Goal: Check status: Check status

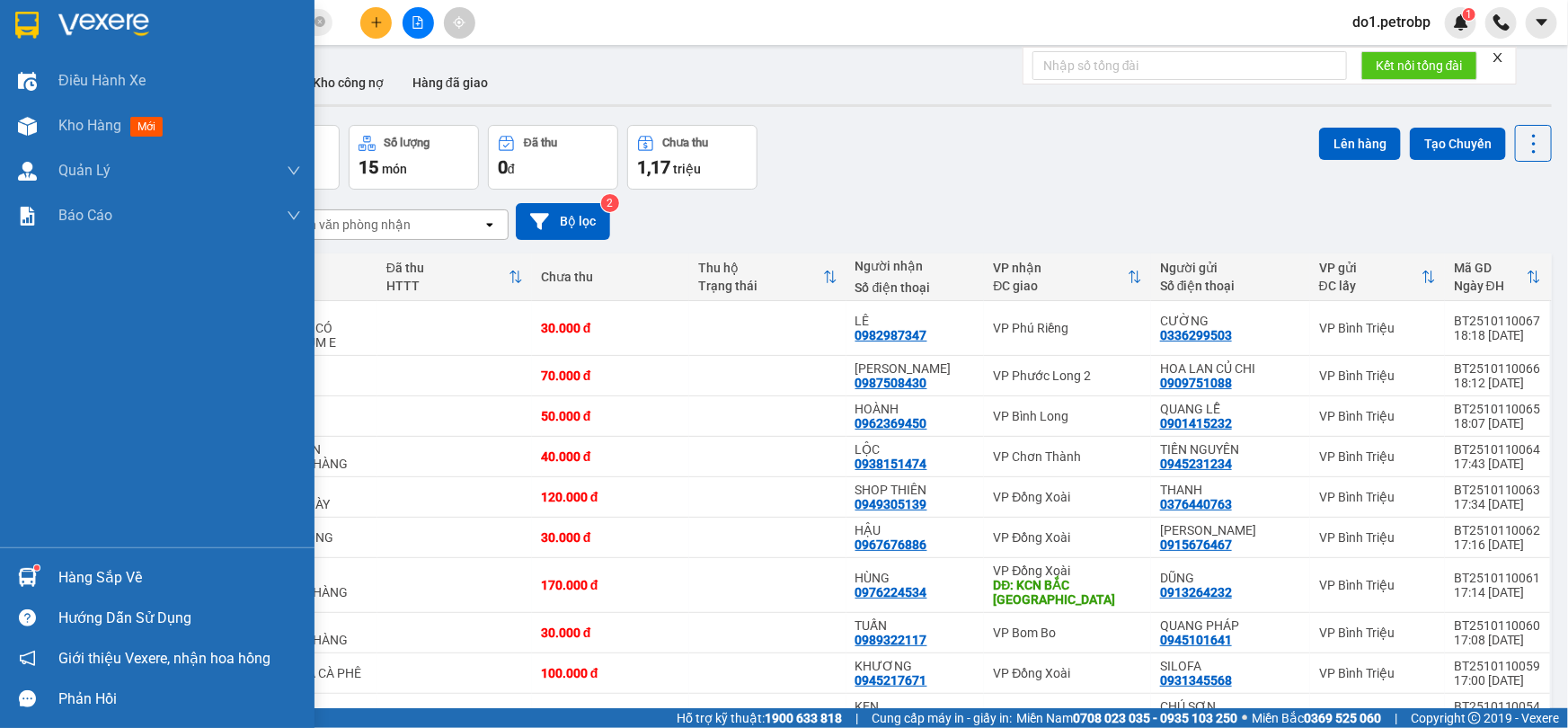
click at [13, 585] on div at bounding box center [27, 578] width 32 height 32
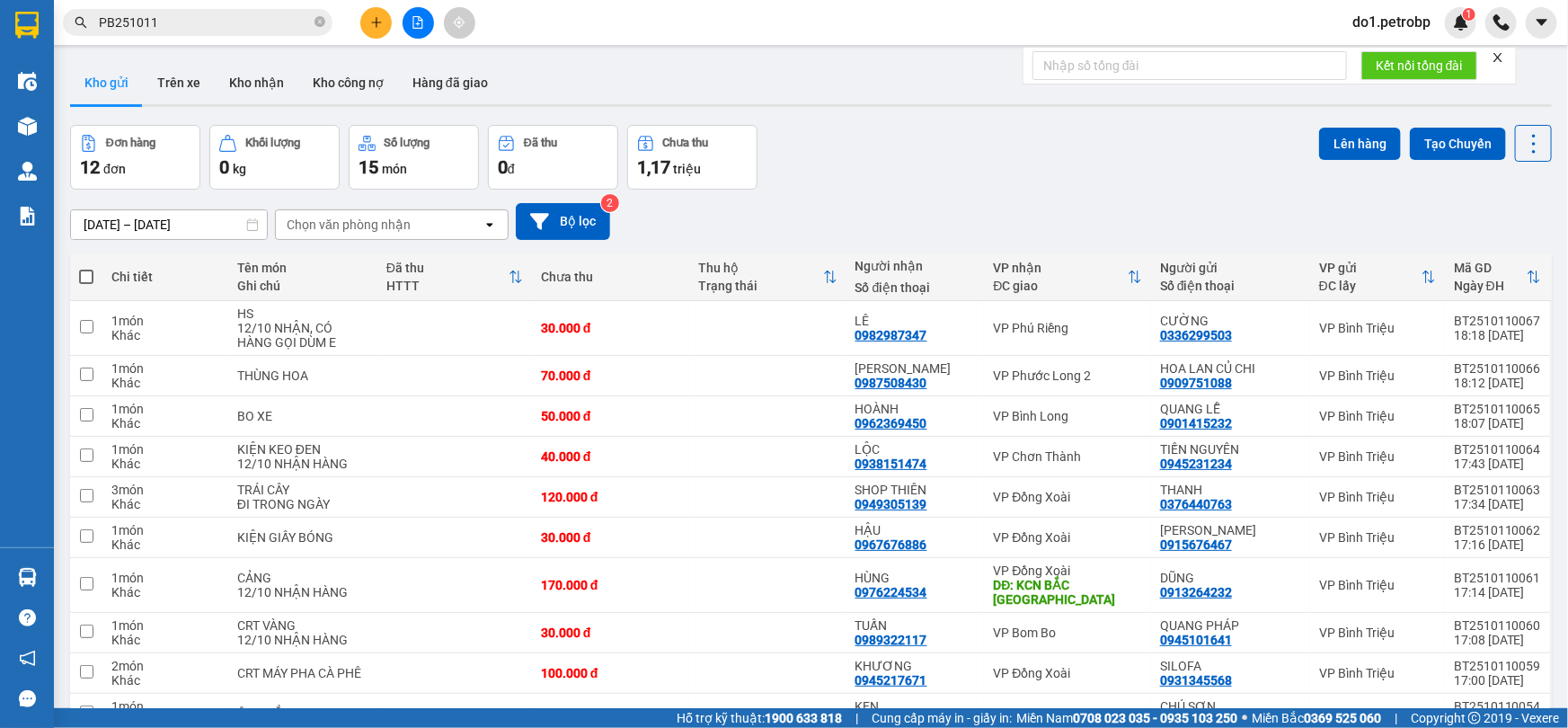
click at [857, 241] on section "Kết quả tìm kiếm ( 17 ) Bộ lọc Ngày tạo đơn gần nhất Mã ĐH Trạng thái Món hàng …" at bounding box center [784, 364] width 1568 height 728
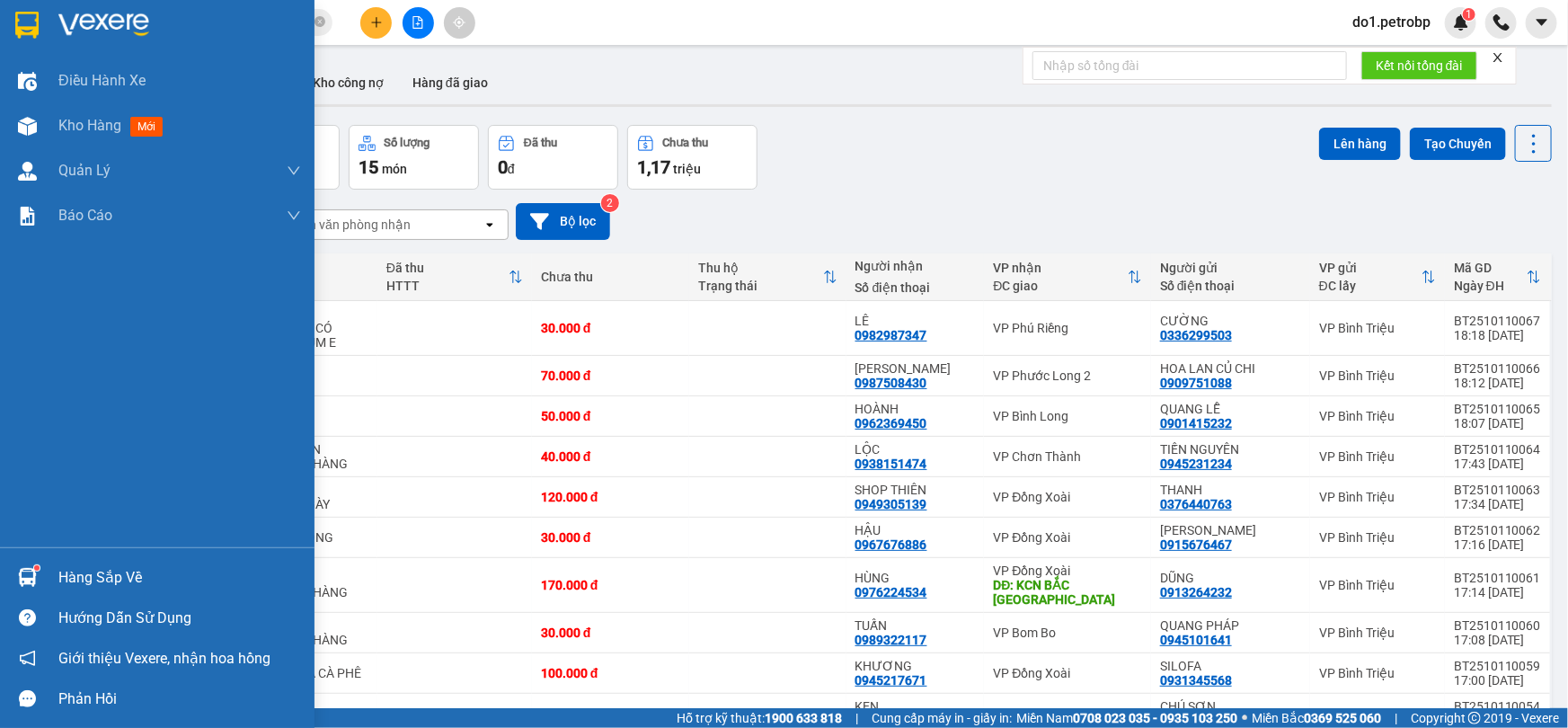
click at [0, 559] on div "Hàng sắp về" at bounding box center [157, 578] width 314 height 40
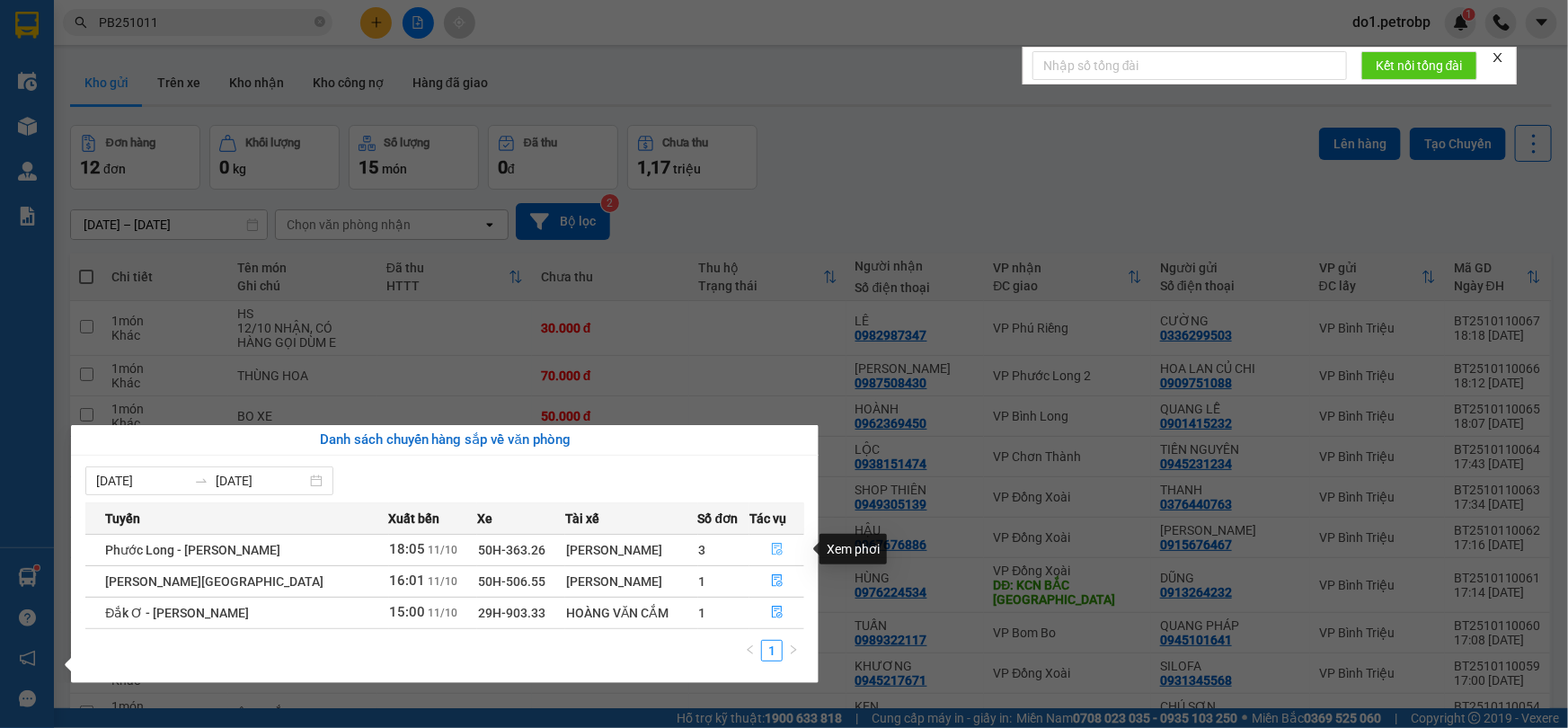
click at [783, 549] on button "button" at bounding box center [776, 551] width 53 height 29
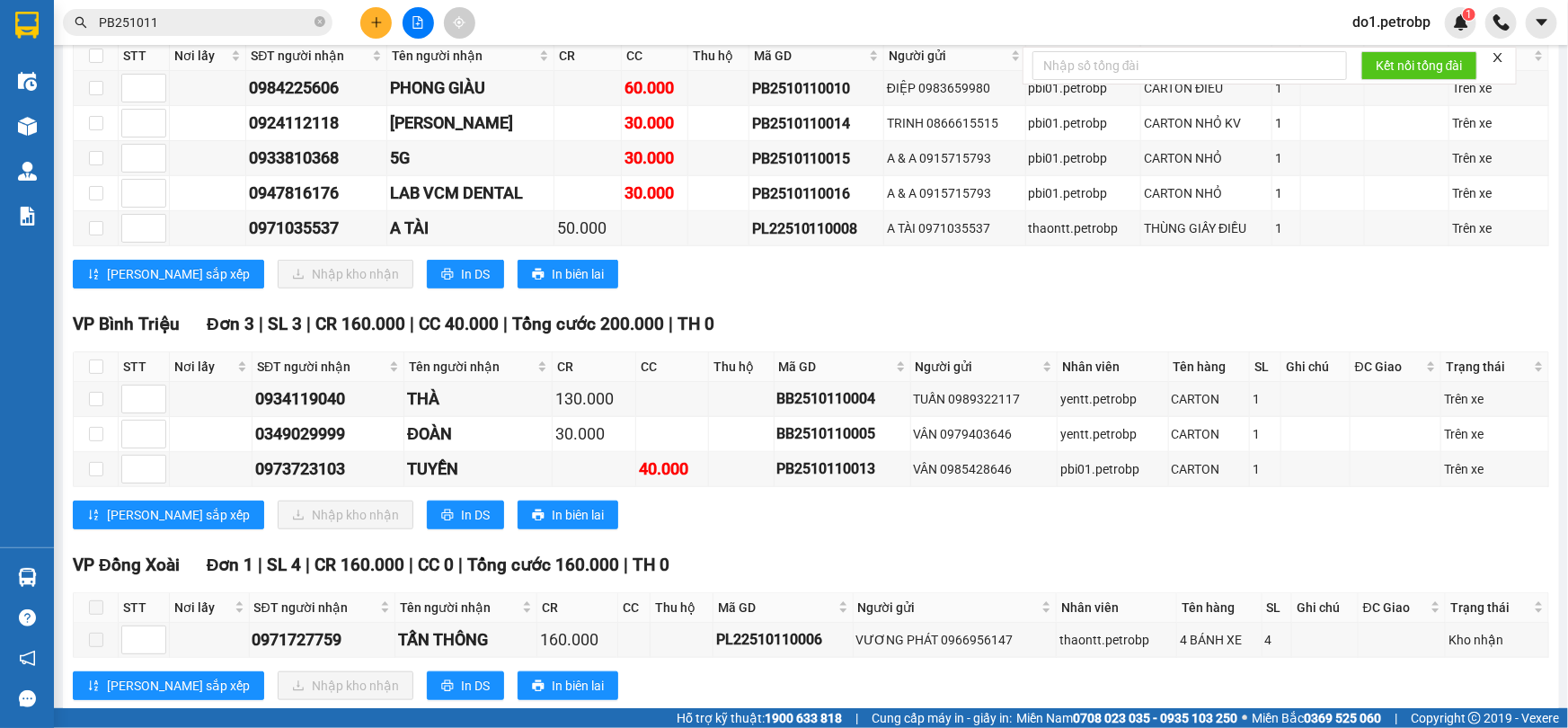
scroll to position [406, 0]
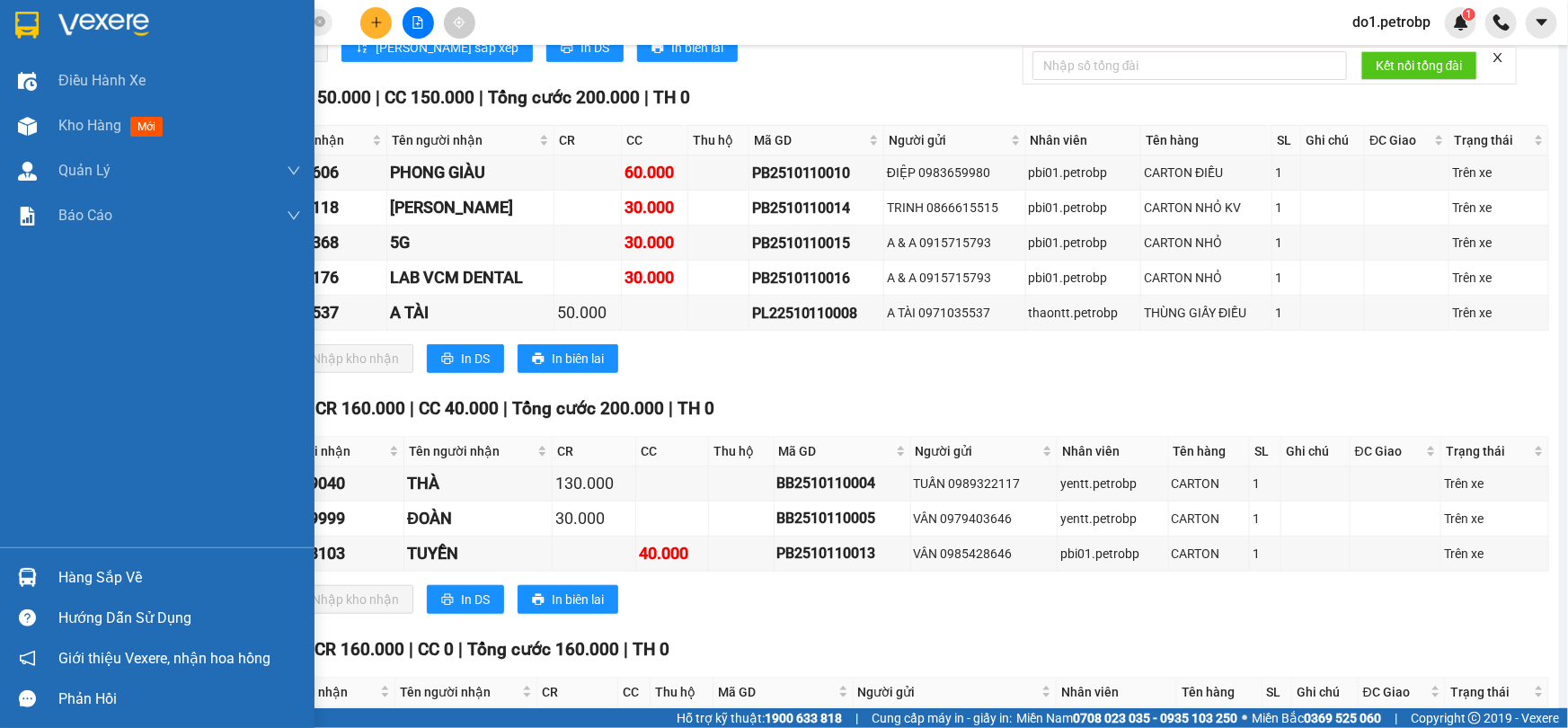
click at [5, 570] on div "Hàng sắp về" at bounding box center [157, 578] width 314 height 40
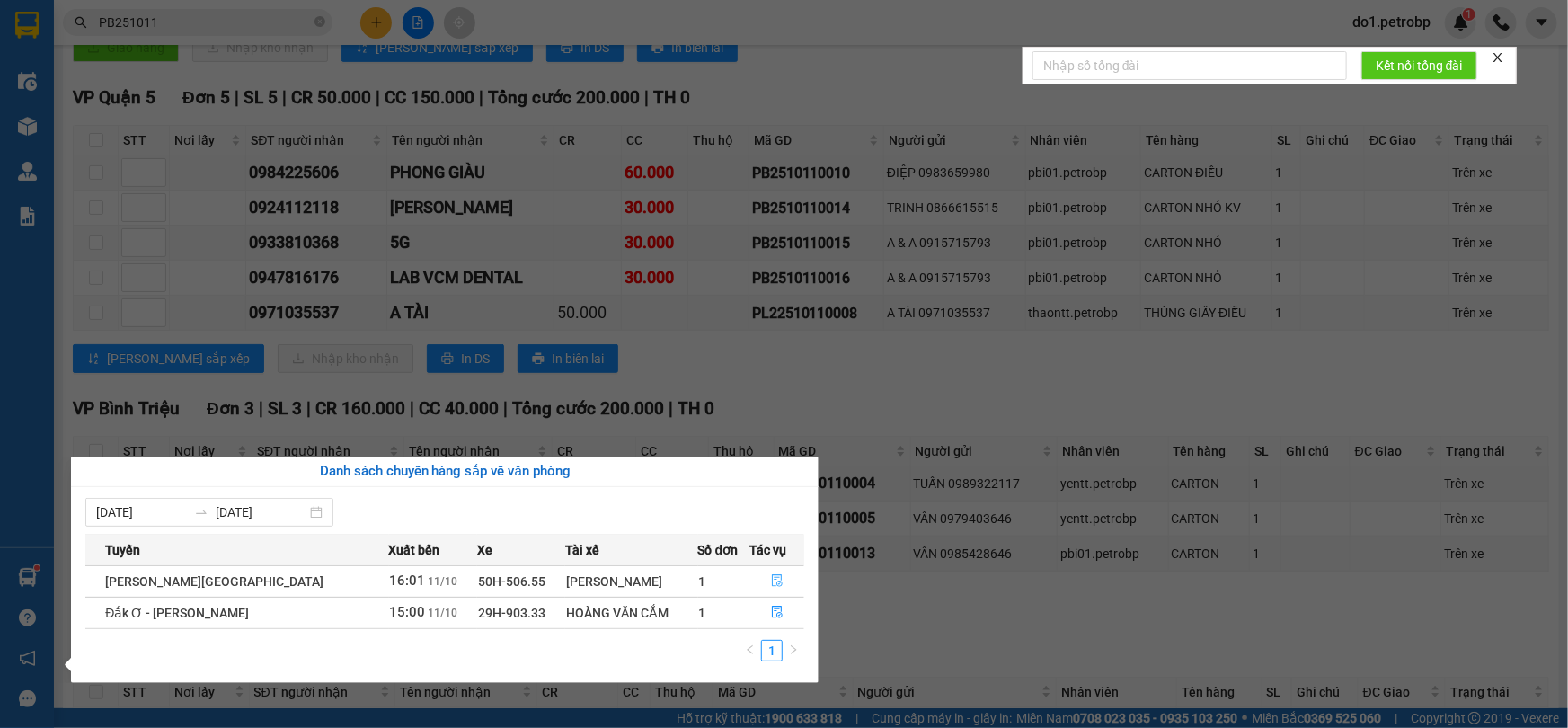
click at [789, 567] on button "button" at bounding box center [776, 581] width 53 height 29
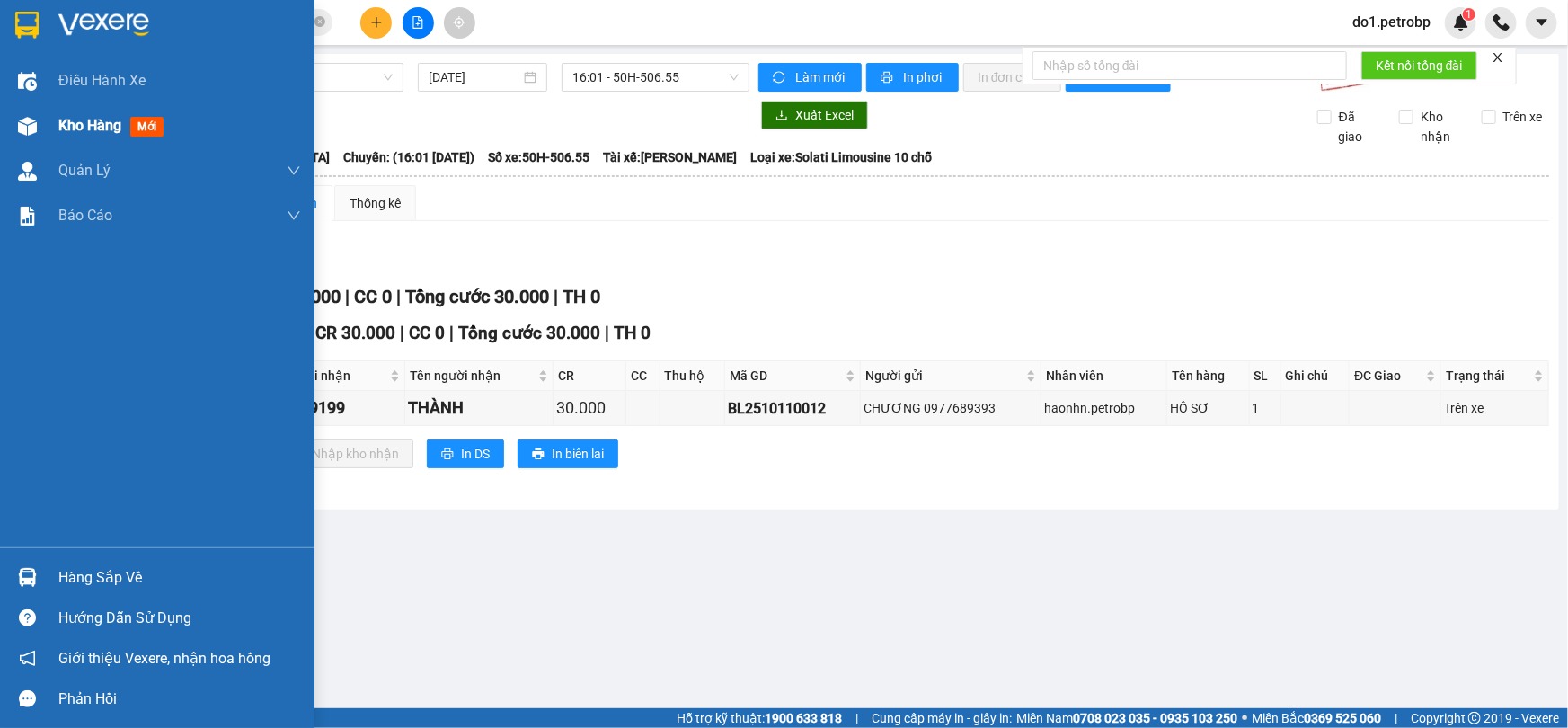
click at [37, 137] on div at bounding box center [27, 126] width 32 height 32
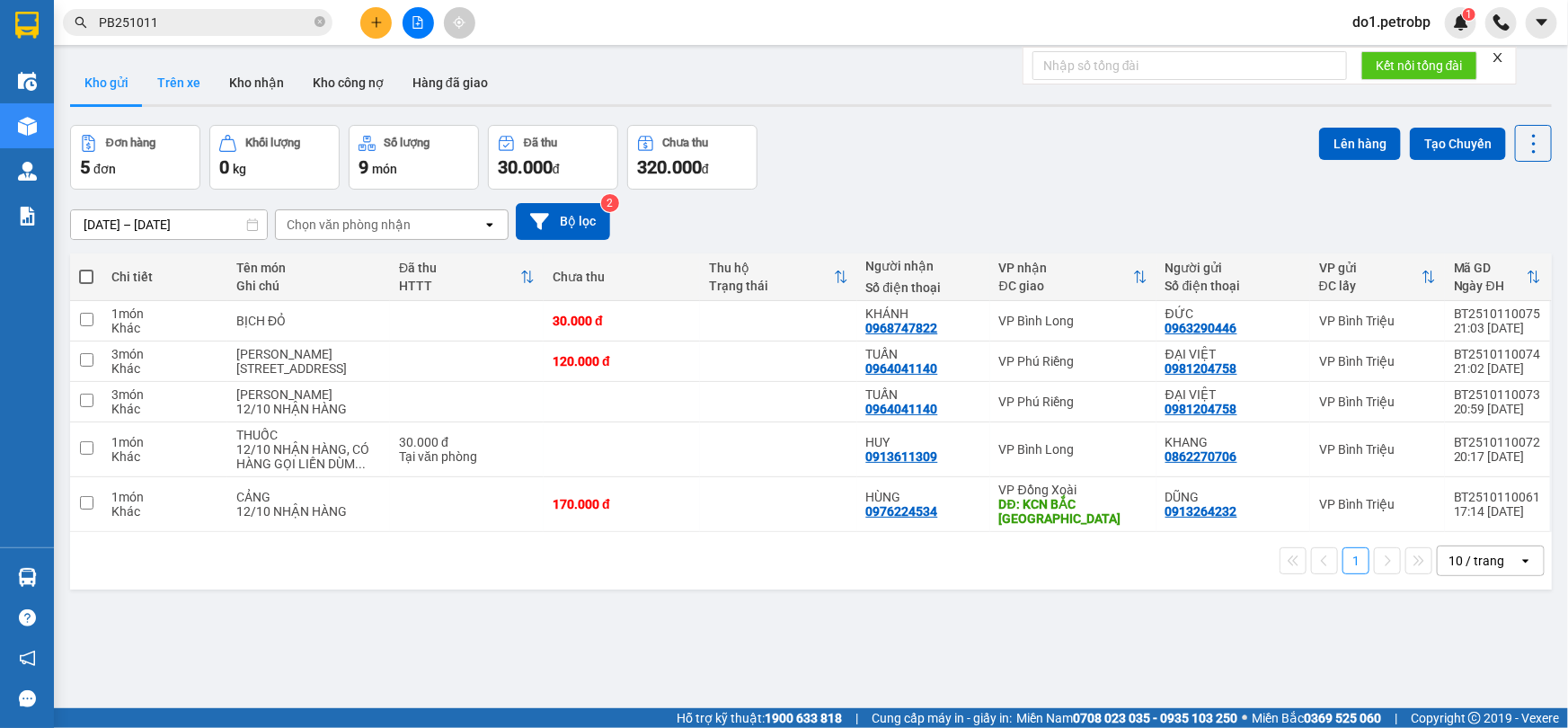
click at [195, 80] on button "Trên xe" at bounding box center [178, 82] width 72 height 43
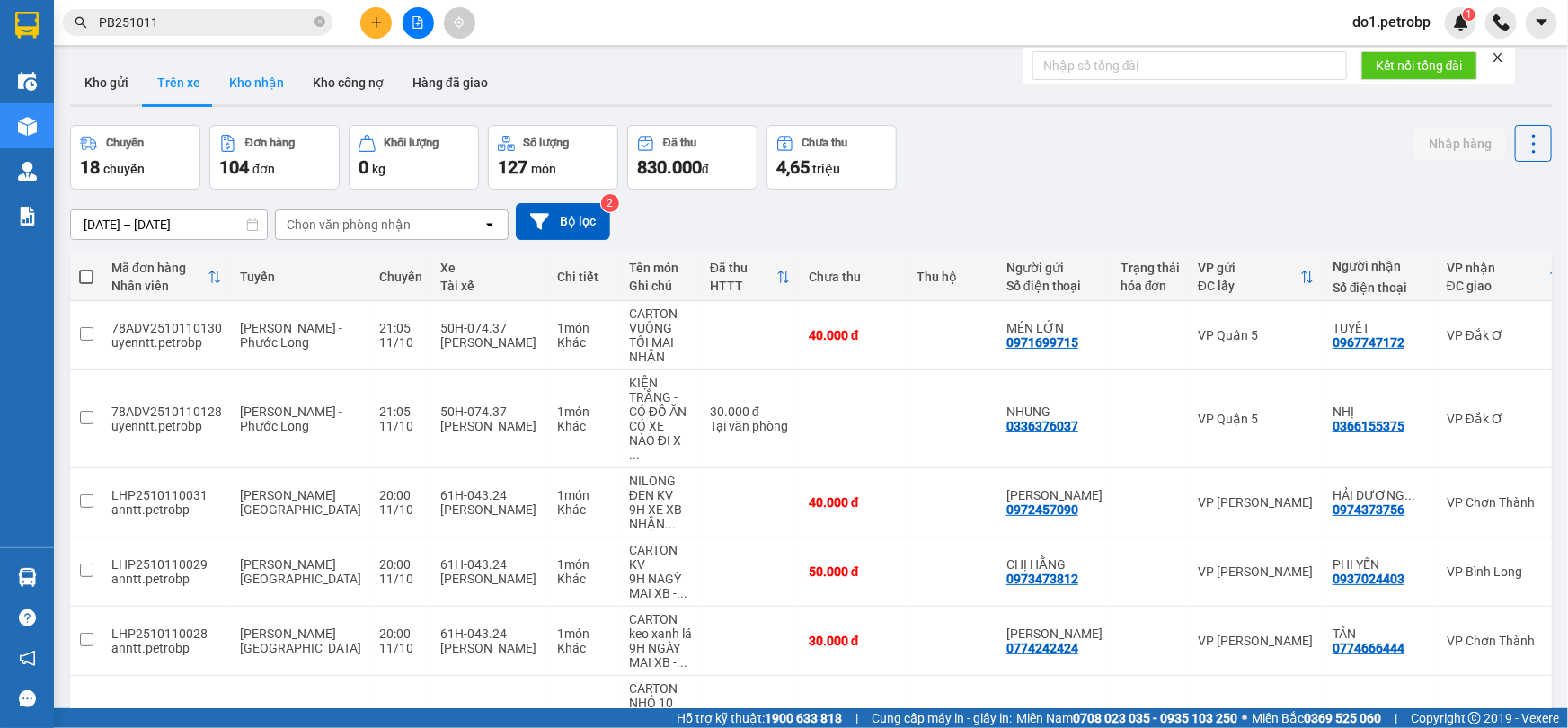
click at [263, 86] on button "Kho nhận" at bounding box center [256, 82] width 84 height 43
type input "[DATE] – [DATE]"
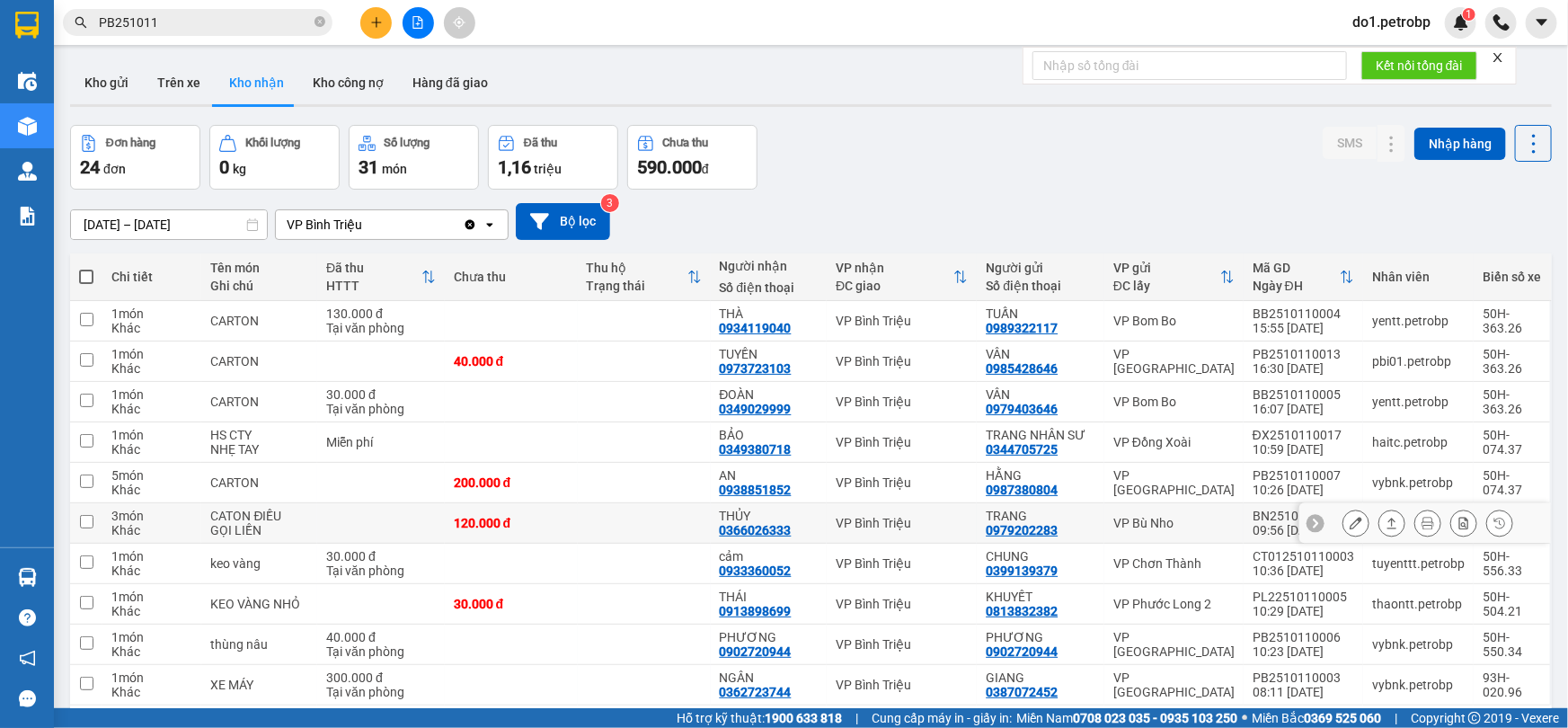
drag, startPoint x: 912, startPoint y: 537, endPoint x: 519, endPoint y: 12, distance: 655.8
click at [618, 84] on div "Kho gửi Trên xe Kho nhận Kho công nợ Hàng đã giao" at bounding box center [811, 84] width 1481 height 47
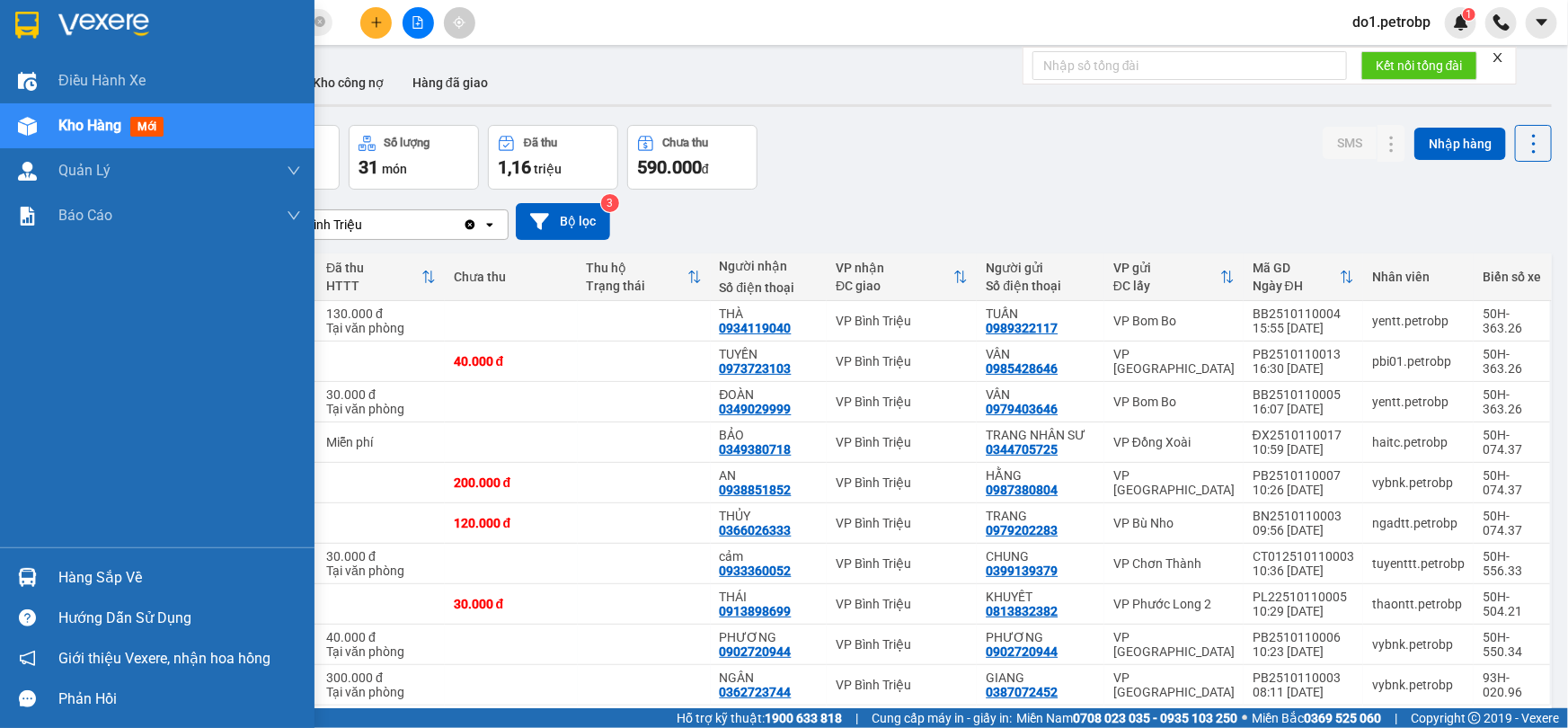
click at [0, 573] on div "Hàng sắp về" at bounding box center [157, 578] width 314 height 40
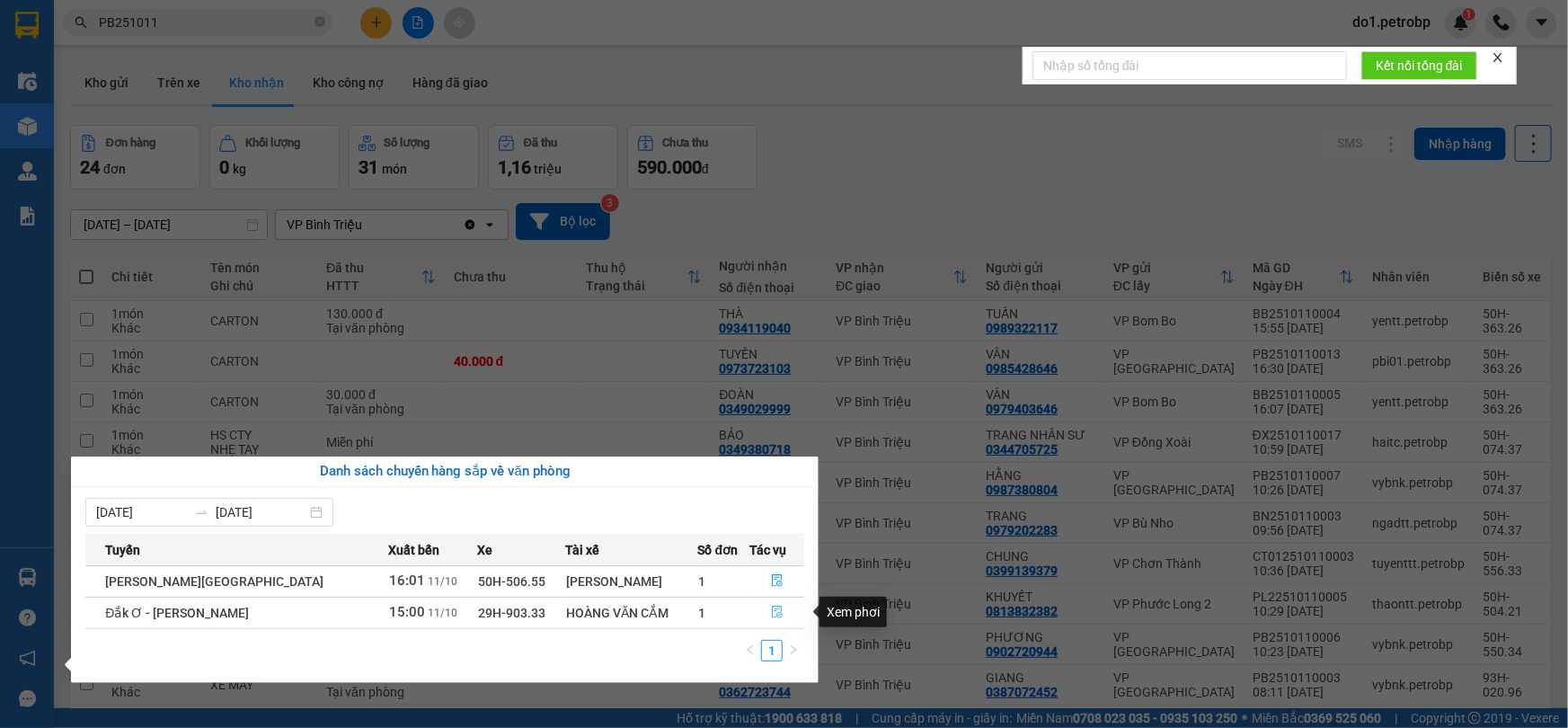
click at [755, 611] on button "button" at bounding box center [776, 613] width 53 height 29
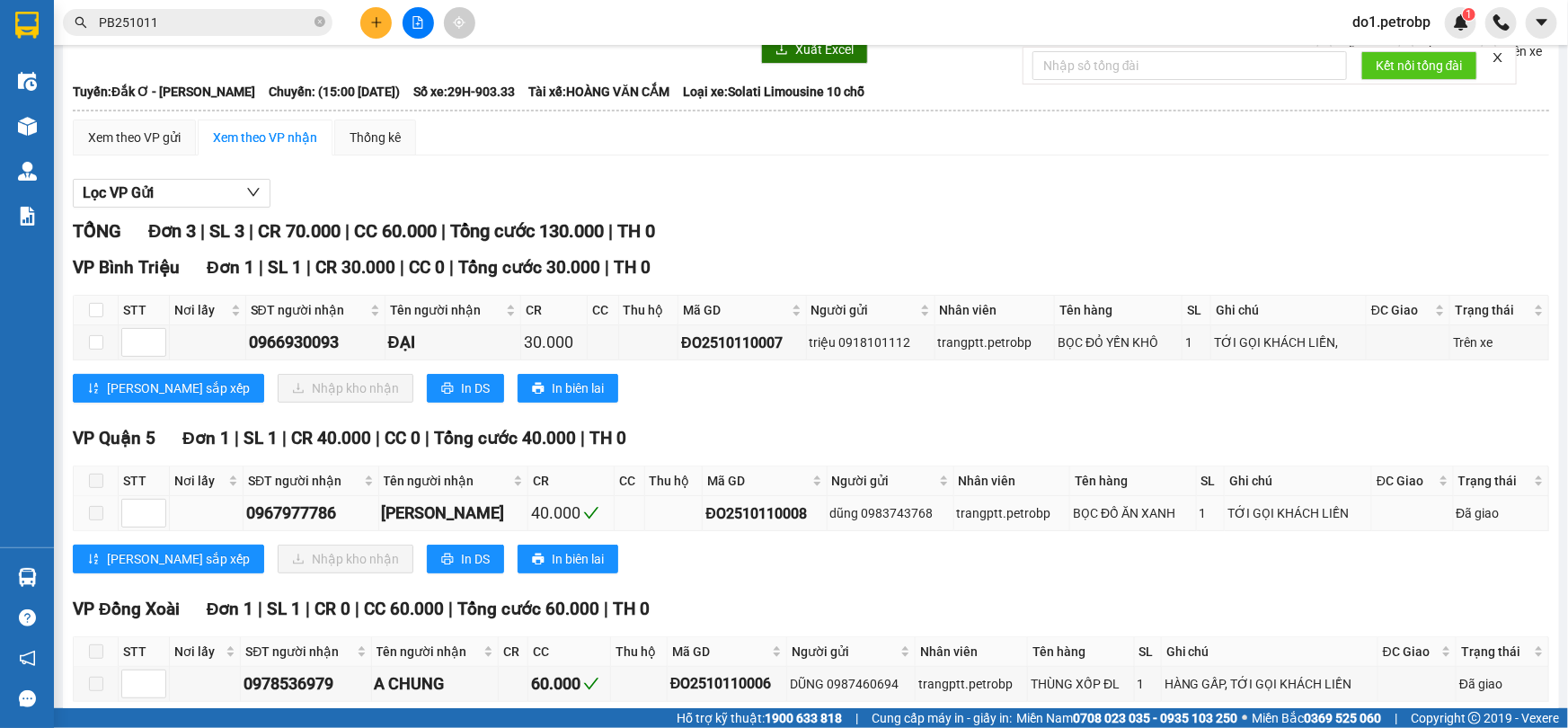
scroll to position [150, 0]
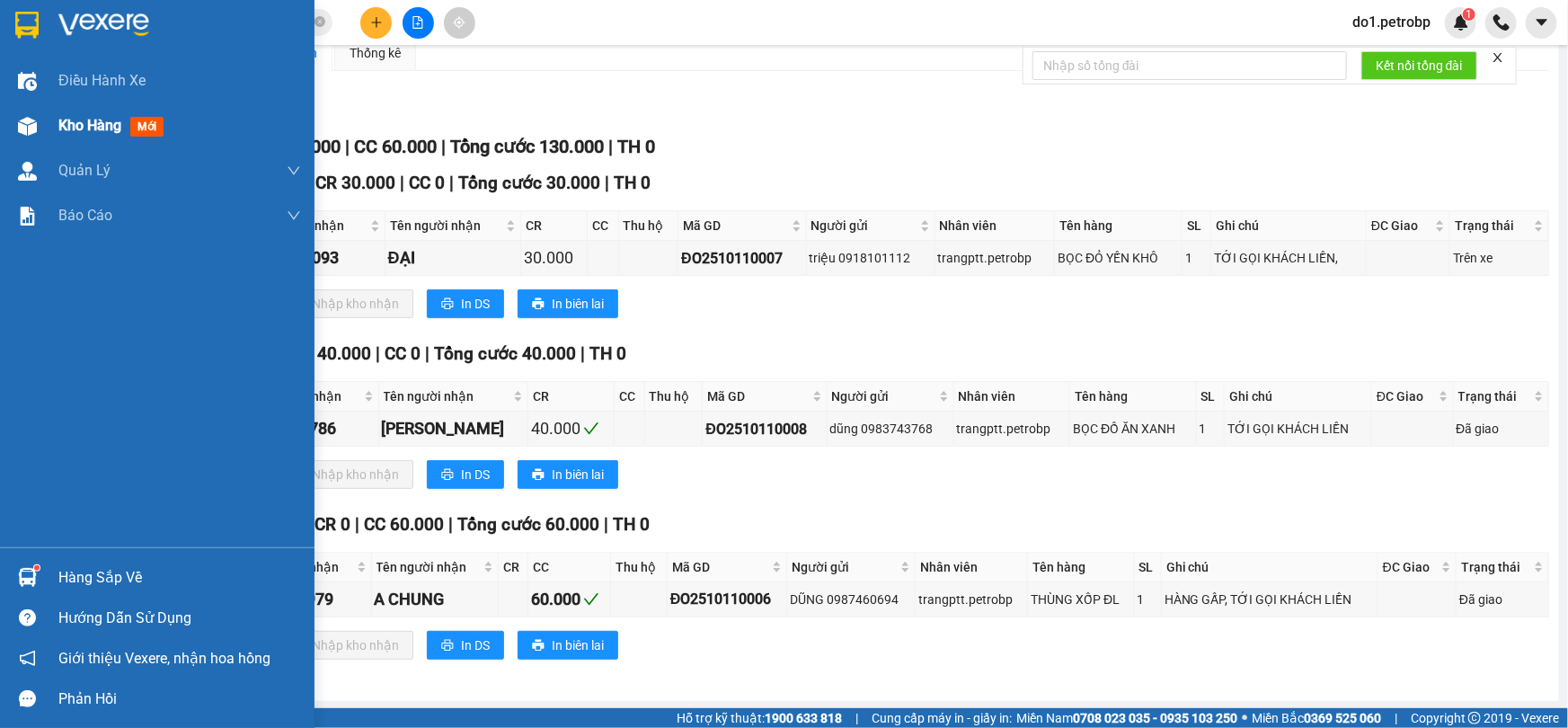
click at [16, 132] on div at bounding box center [27, 126] width 32 height 32
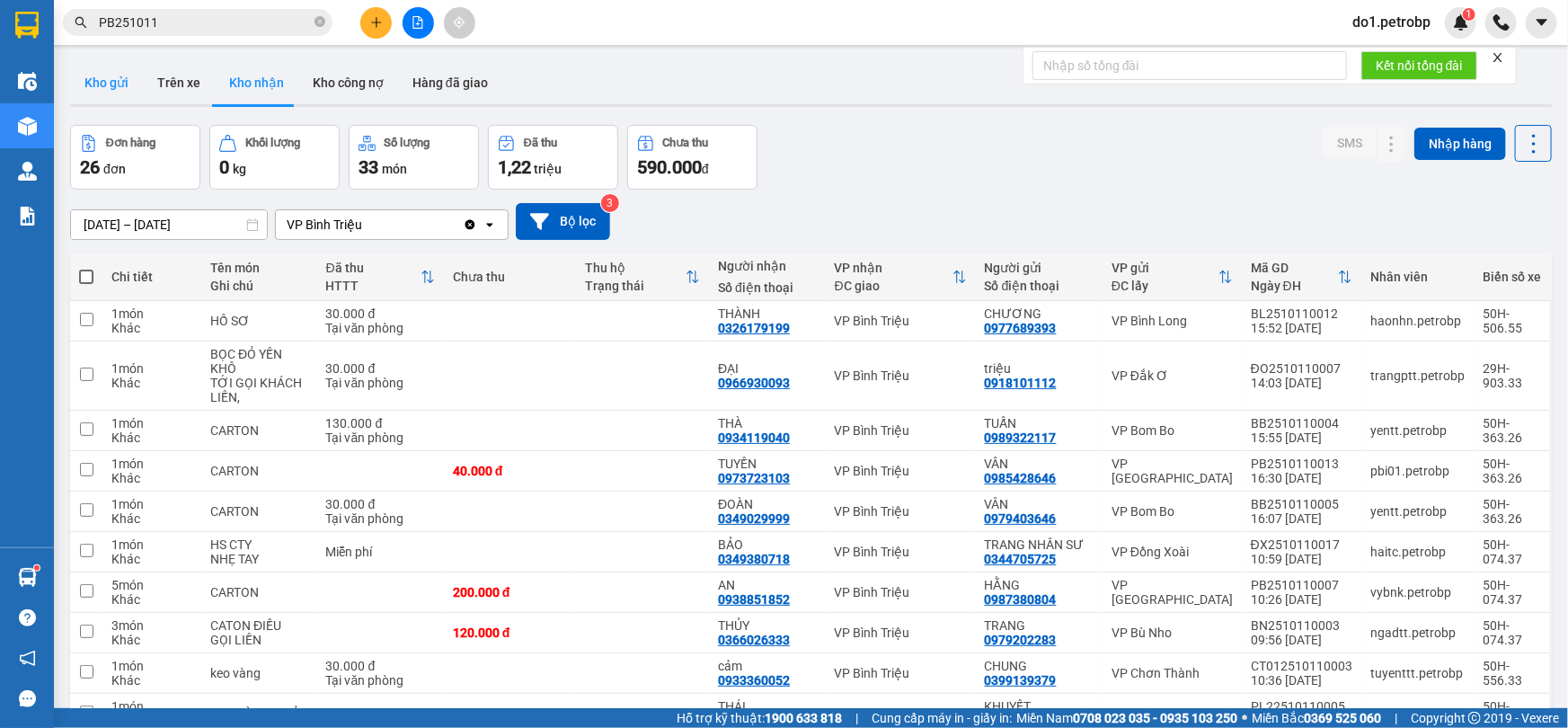
click at [120, 87] on button "Kho gửi" at bounding box center [107, 82] width 73 height 43
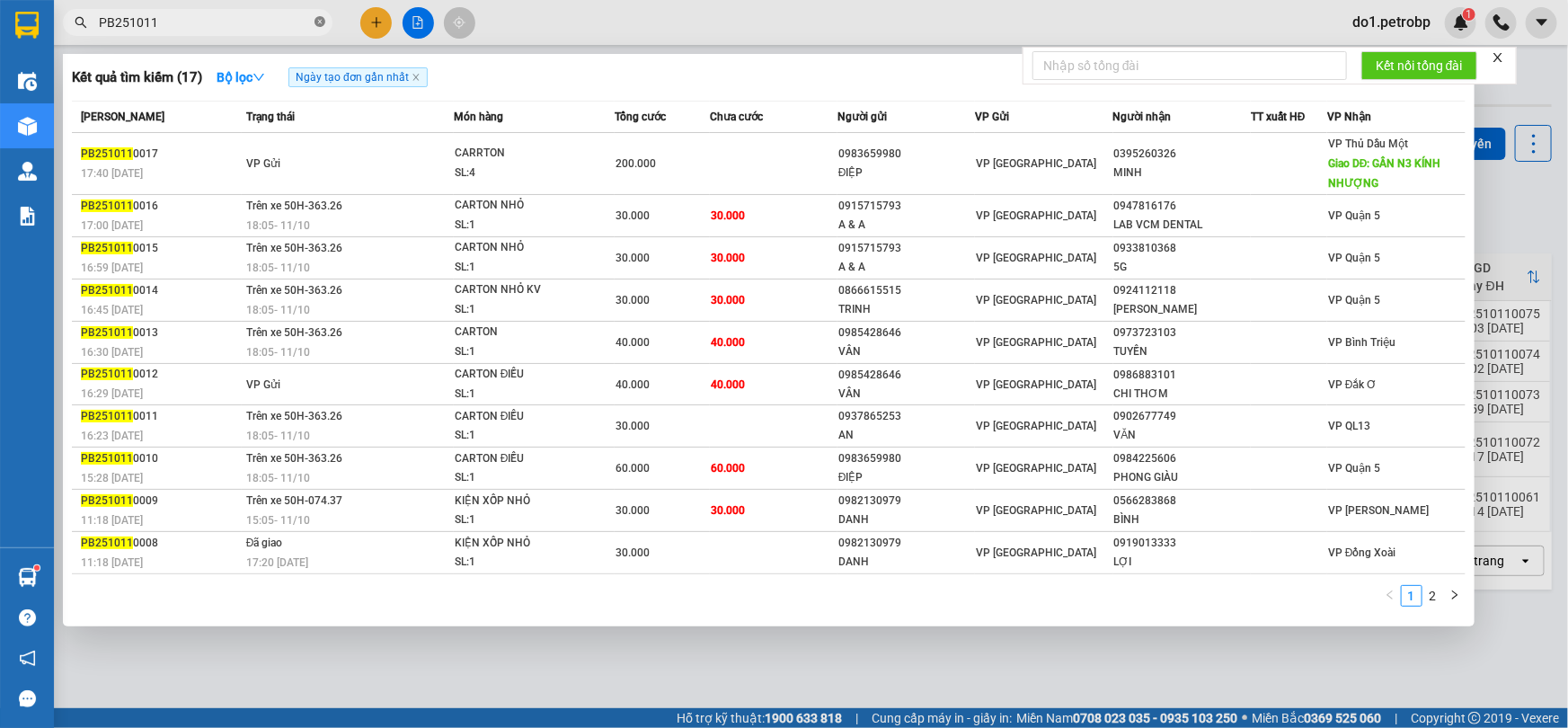
click at [324, 24] on icon "close-circle" at bounding box center [319, 21] width 11 height 11
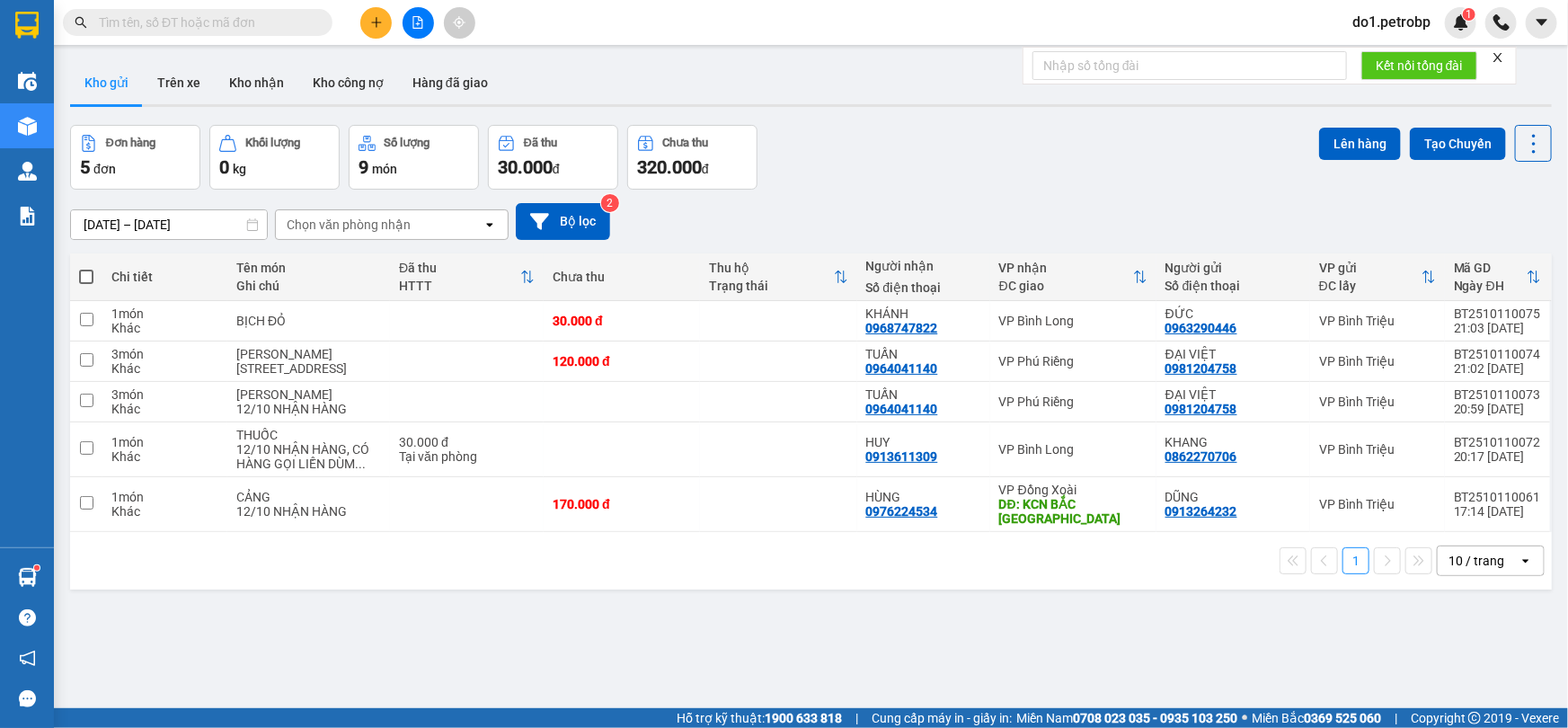
click at [224, 30] on input "text" at bounding box center [205, 22] width 212 height 20
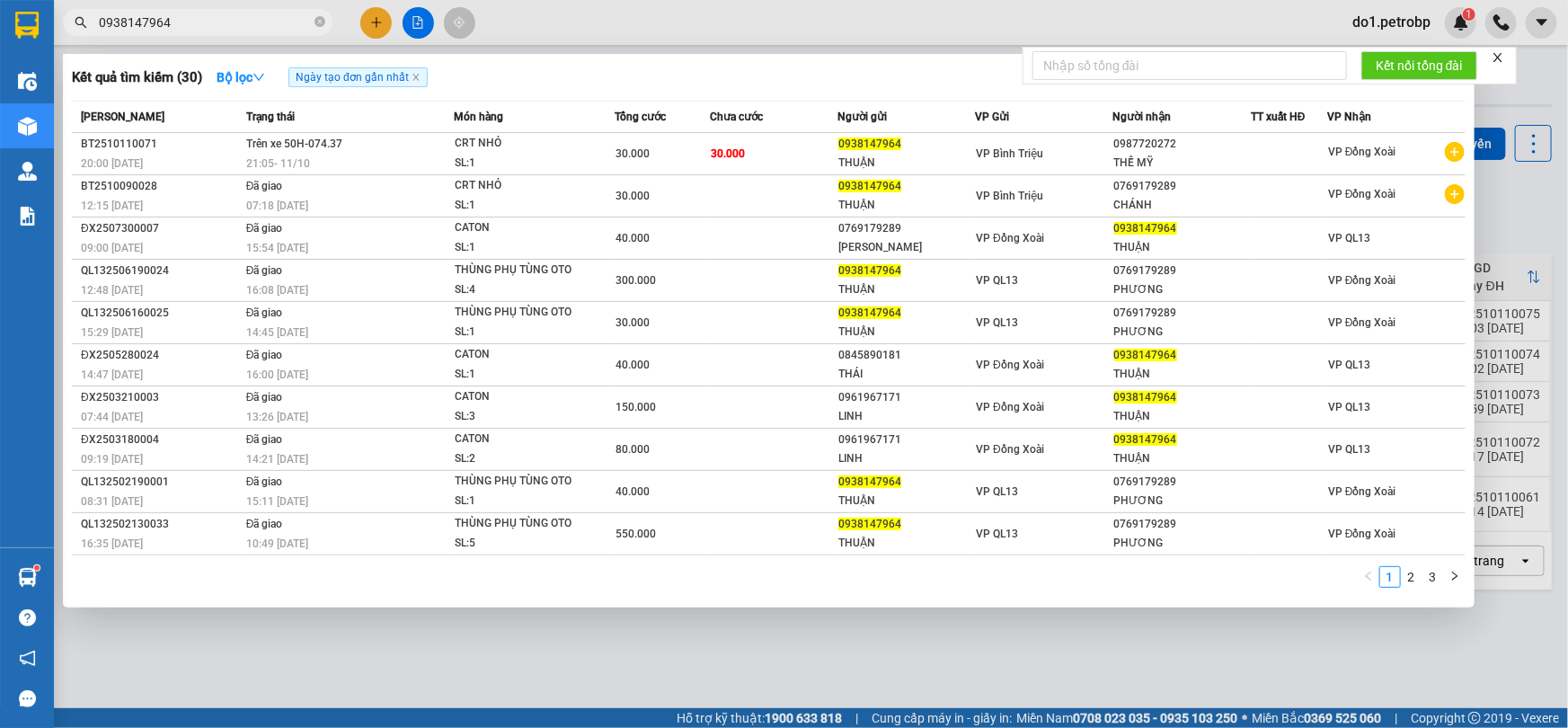
type input "0938147964"
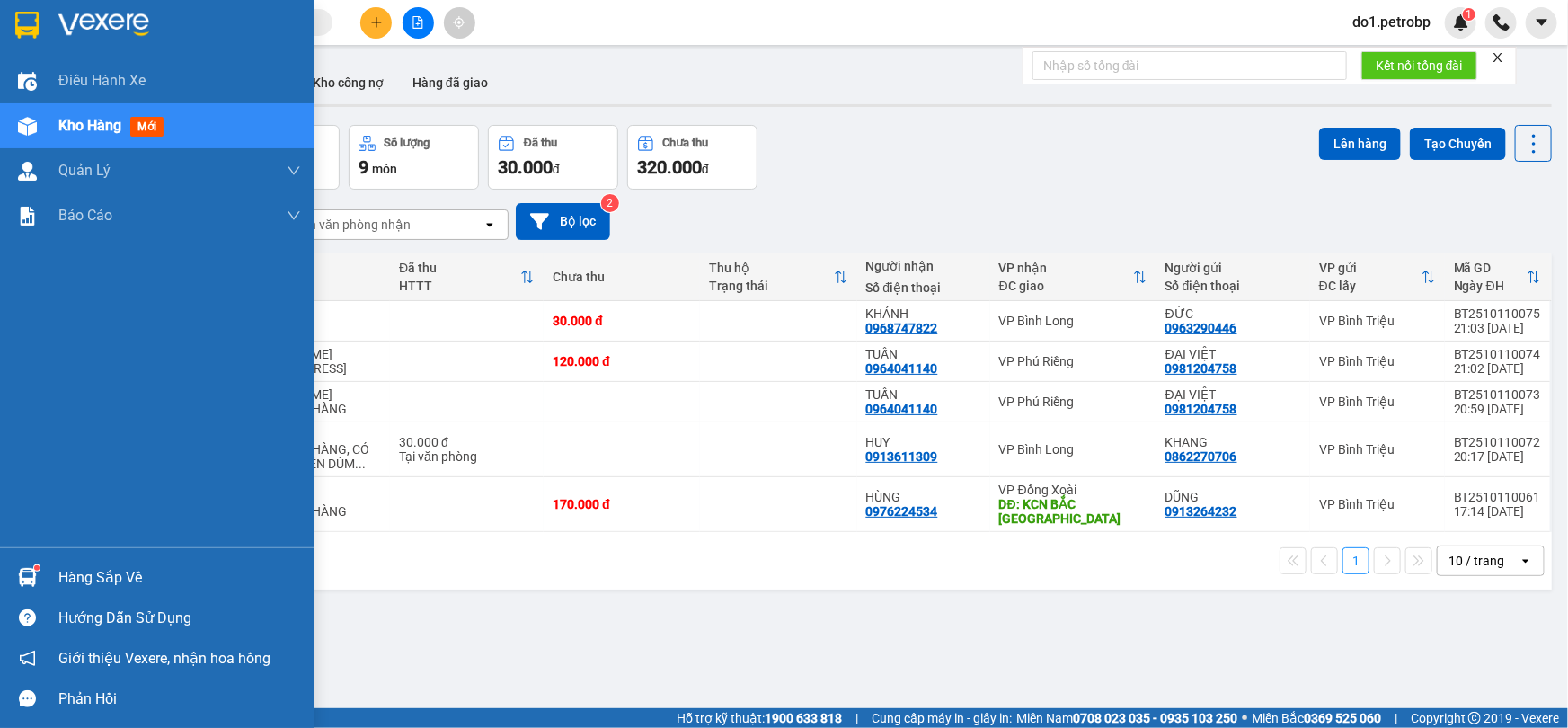
click at [9, 557] on div "Hàng sắp về Hướng dẫn sử dụng Giới thiệu Vexere, nhận hoa hồng Phản hồi" at bounding box center [157, 634] width 314 height 172
click at [17, 566] on div at bounding box center [27, 578] width 32 height 32
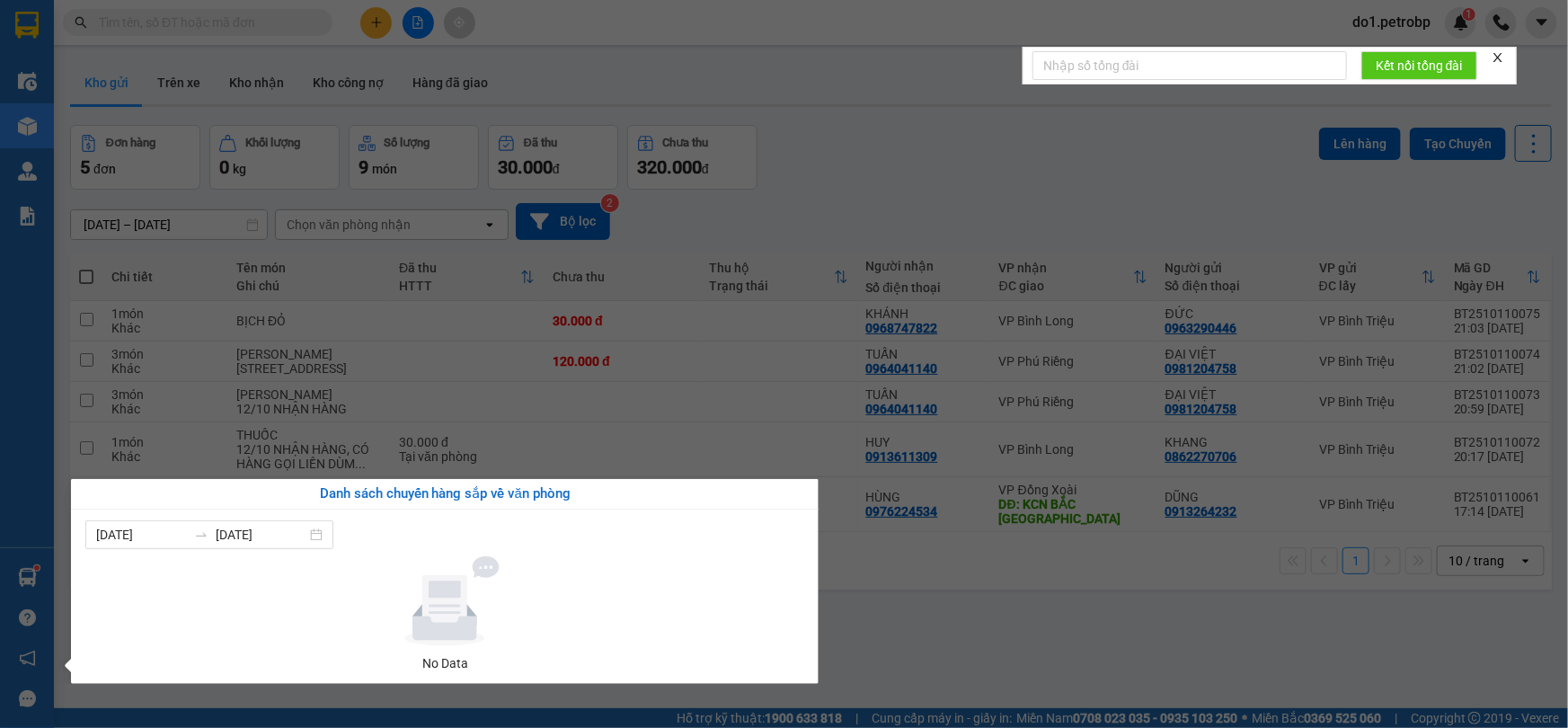
drag, startPoint x: 979, startPoint y: 656, endPoint x: 960, endPoint y: 578, distance: 80.3
click at [982, 656] on section "Kết quả tìm kiếm ( 30 ) Bộ lọc Ngày tạo đơn gần nhất Mã ĐH Trạng thái Món hàng …" at bounding box center [784, 364] width 1568 height 728
